Goal: Task Accomplishment & Management: Use online tool/utility

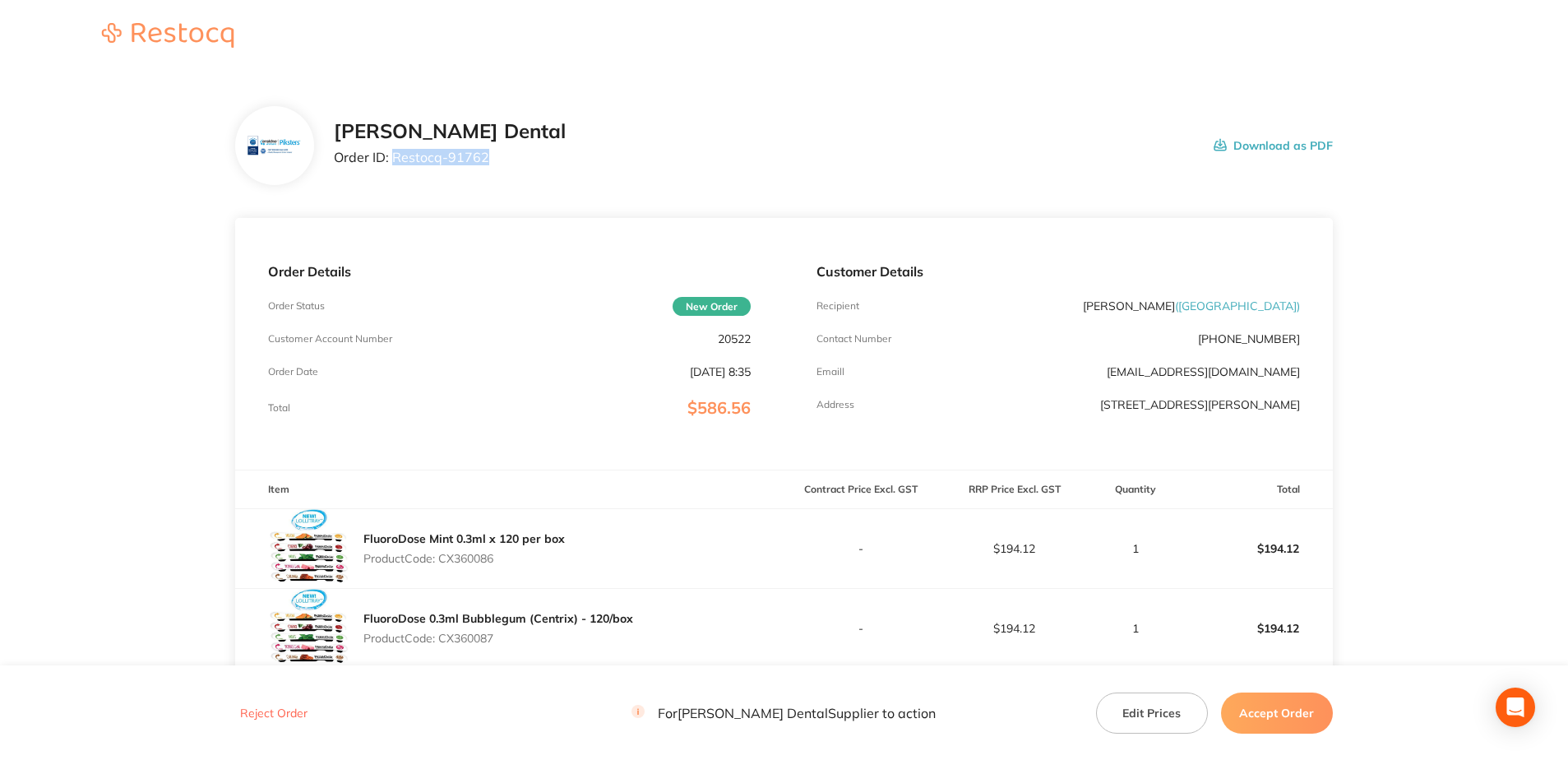
drag, startPoint x: 485, startPoint y: 161, endPoint x: 393, endPoint y: 164, distance: 92.0
click at [393, 164] on p "Order ID: Restocq- 91762" at bounding box center [450, 157] width 232 height 15
copy p "Restocq- 91762"
click at [1045, 554] on p "$194.12" at bounding box center [1014, 548] width 152 height 13
drag, startPoint x: 1038, startPoint y: 549, endPoint x: 989, endPoint y: 552, distance: 49.1
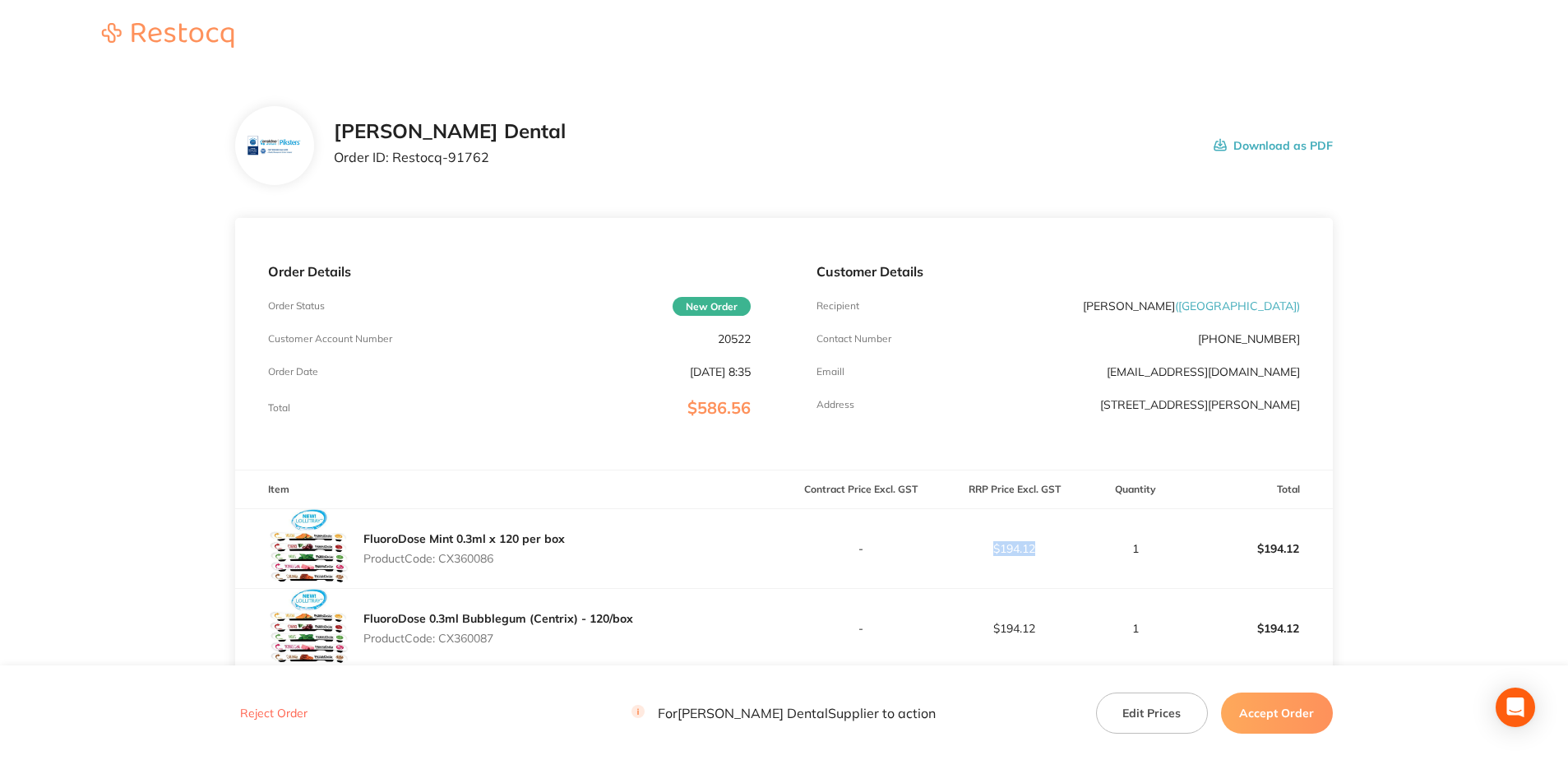
click at [989, 552] on p "$194.12" at bounding box center [1014, 548] width 152 height 13
copy p "$194.12"
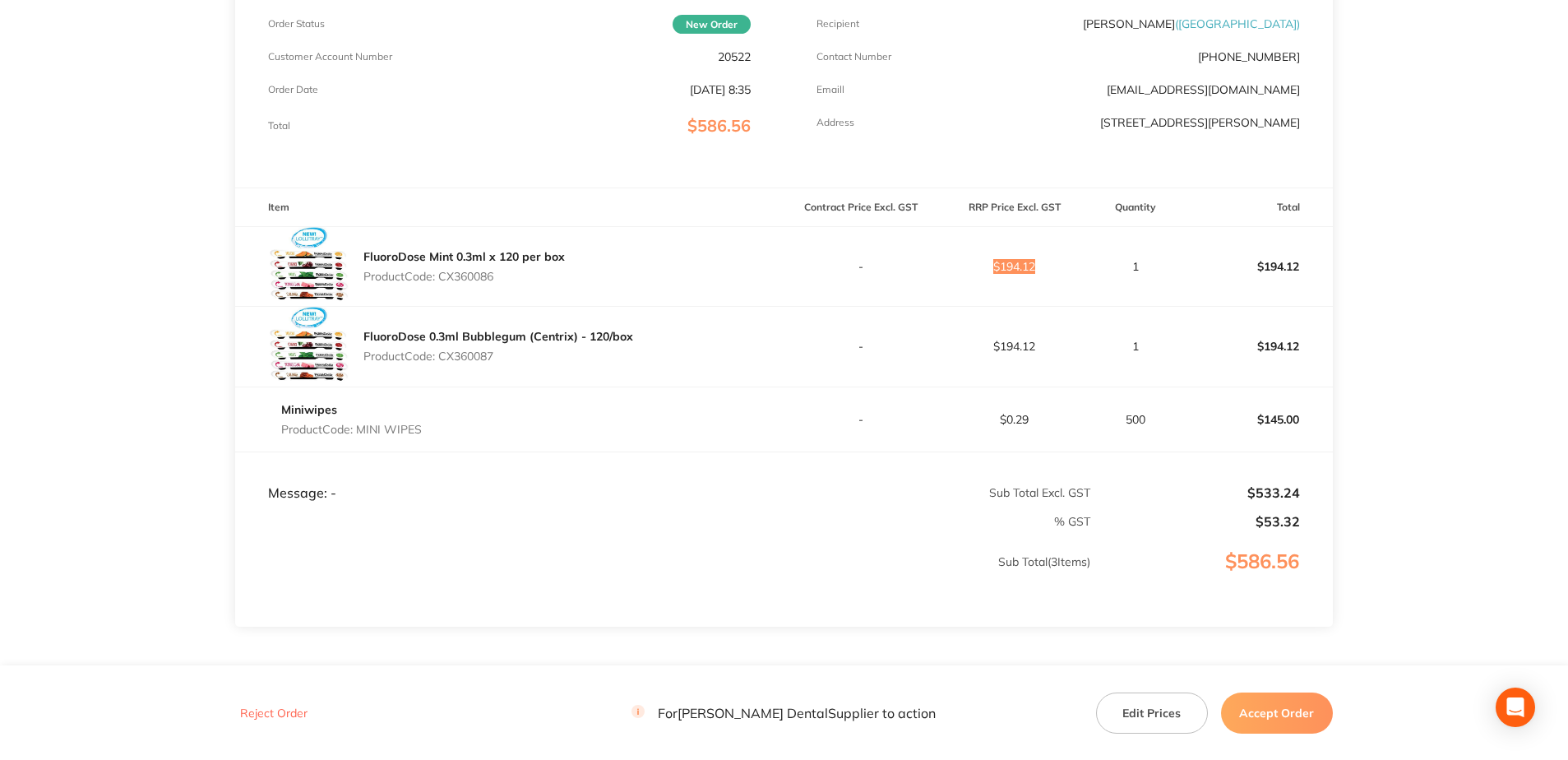
scroll to position [329, 0]
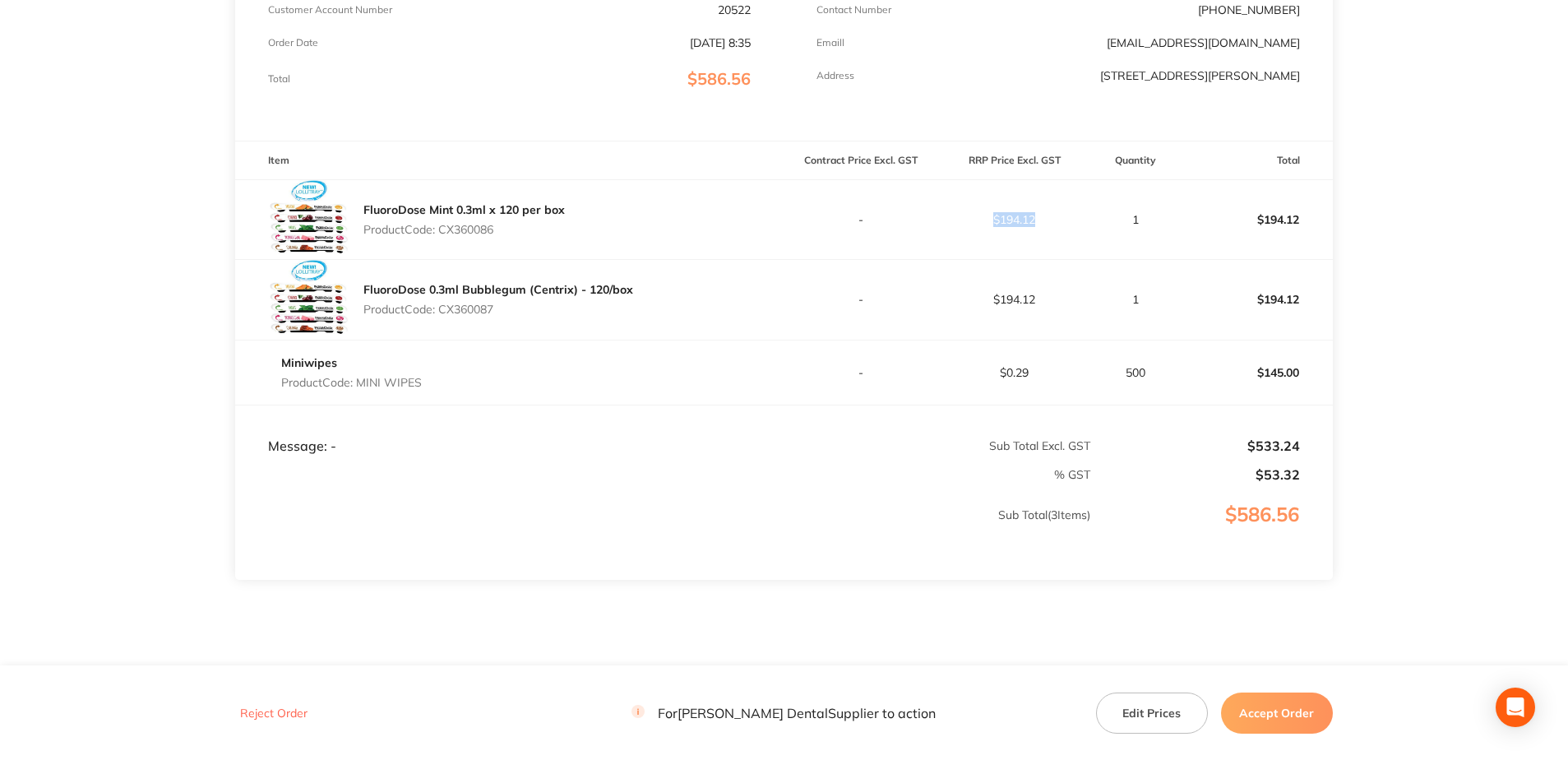
click at [1244, 710] on button "Accept Order" at bounding box center [1277, 712] width 112 height 41
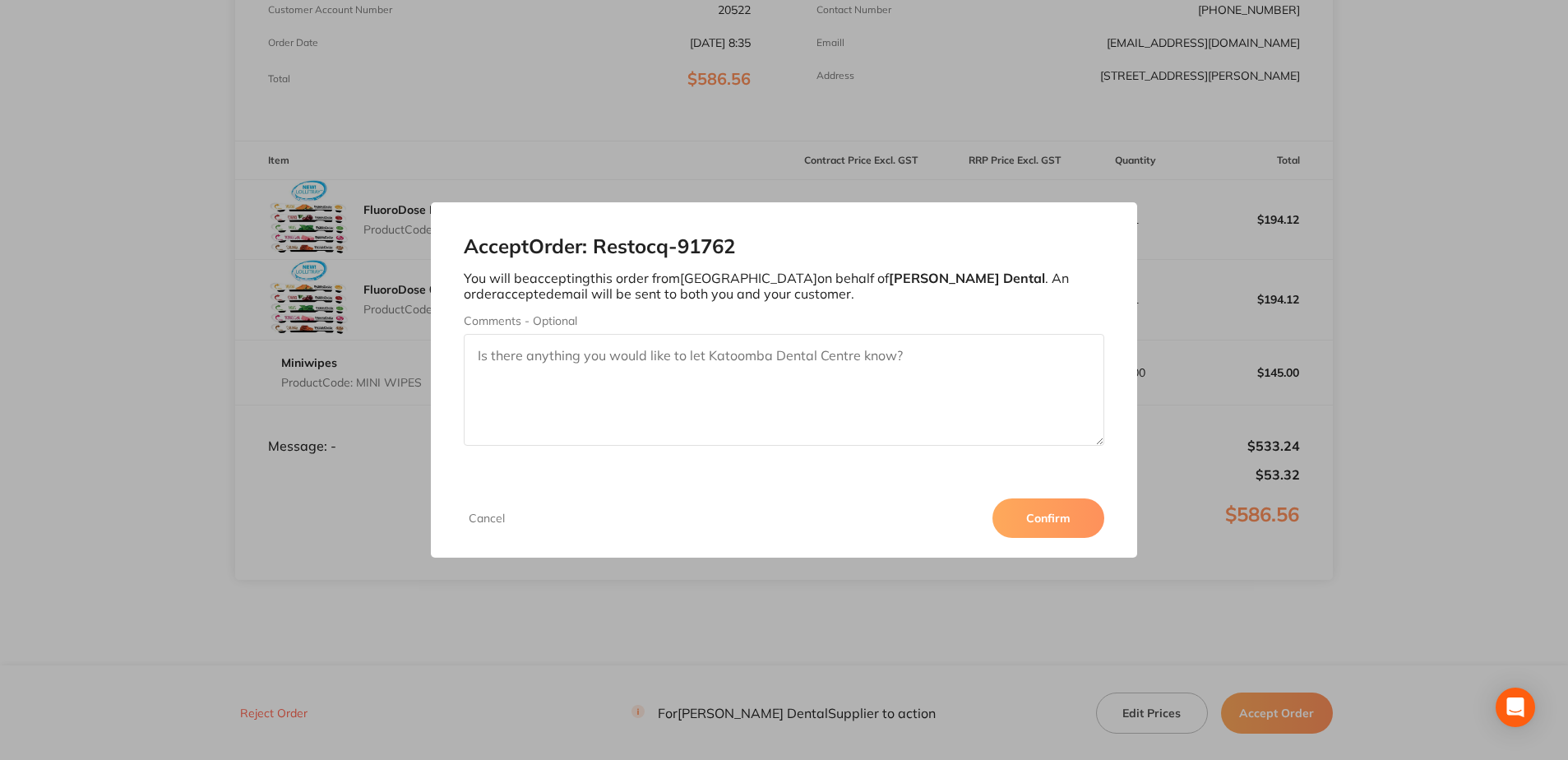
click at [1080, 522] on button "Confirm" at bounding box center [1048, 517] width 112 height 40
